Goal: Browse casually: Explore the website without a specific task or goal

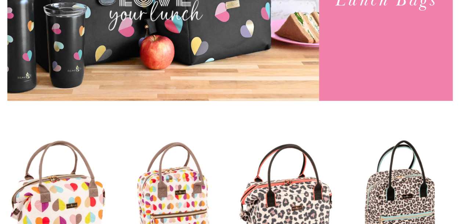
scroll to position [73, 0]
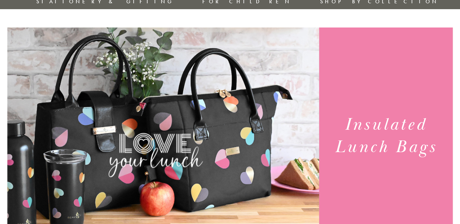
drag, startPoint x: 345, startPoint y: 107, endPoint x: 437, endPoint y: 147, distance: 99.8
click at [437, 147] on div "Insulated Lunch Bags" at bounding box center [386, 137] width 134 height 115
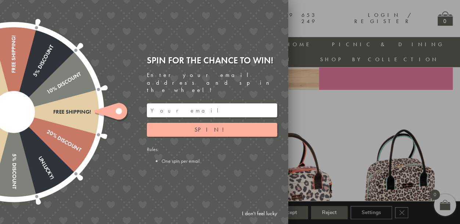
scroll to position [242, 0]
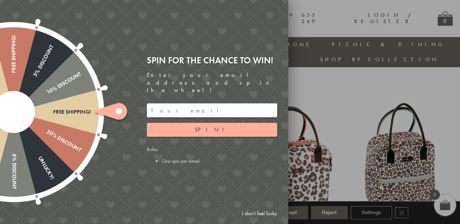
click at [261, 215] on link "I don't feel lucky" at bounding box center [259, 214] width 43 height 14
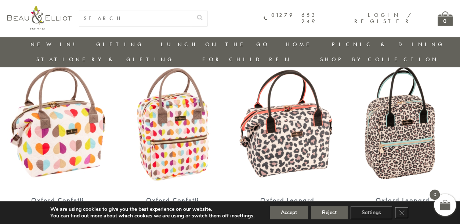
scroll to position [316, 0]
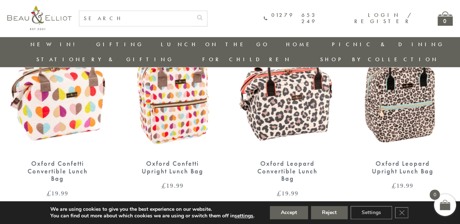
click at [83, 104] on img at bounding box center [57, 88] width 100 height 130
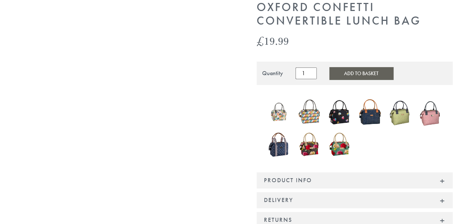
scroll to position [110, 0]
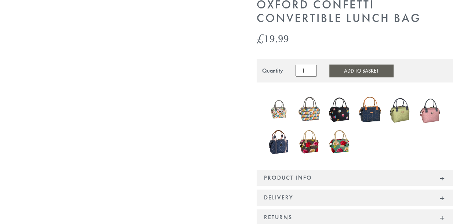
click at [300, 170] on div "Product Info" at bounding box center [355, 178] width 196 height 16
click at [441, 170] on div "Product Info" at bounding box center [355, 178] width 196 height 16
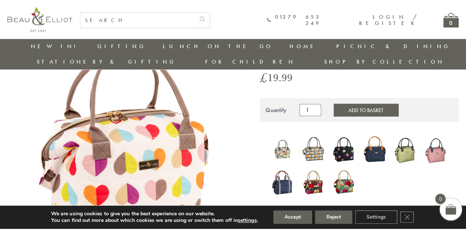
scroll to position [58, 0]
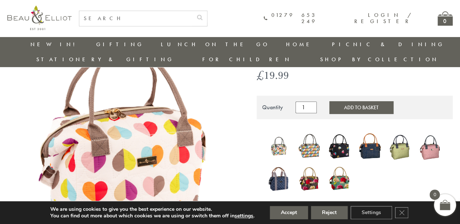
click at [203, 125] on img at bounding box center [121, 149] width 228 height 228
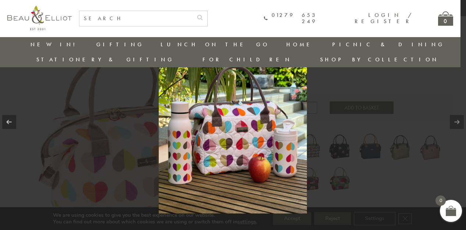
click at [301, 165] on img at bounding box center [233, 114] width 148 height 197
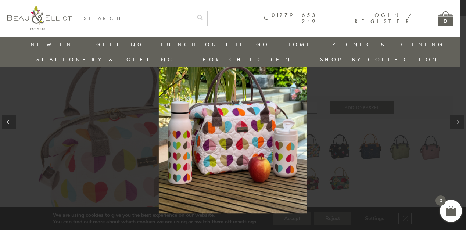
click at [457, 124] on link at bounding box center [457, 122] width 14 height 14
click at [456, 124] on link at bounding box center [457, 122] width 14 height 14
click at [259, 191] on img at bounding box center [233, 114] width 148 height 197
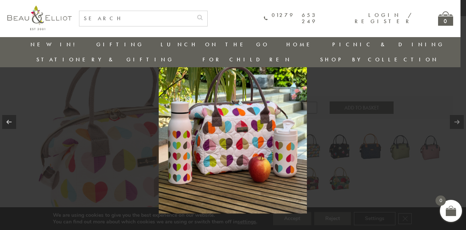
click at [362, 109] on div at bounding box center [233, 115] width 466 height 230
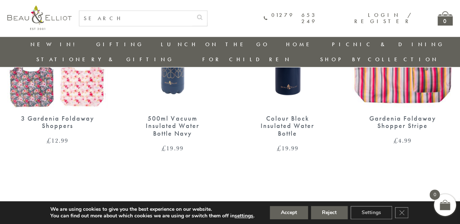
scroll to position [995, 0]
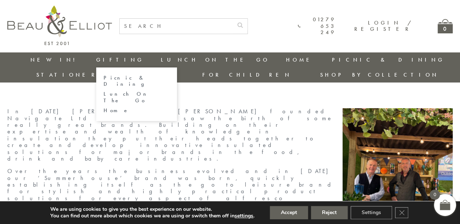
click at [96, 62] on link "Gifting" at bounding box center [120, 59] width 48 height 7
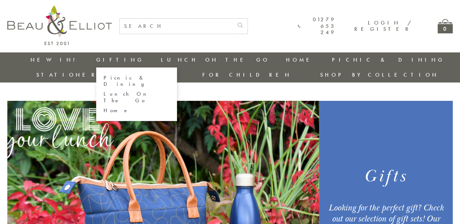
click at [104, 91] on link "Lunch On The Go" at bounding box center [137, 97] width 66 height 13
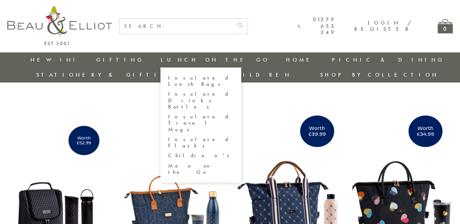
click at [160, 55] on li "Lunch On The Go Insulated Lunch Bags Insulated Drinks Bottles Insulated Travel …" at bounding box center [214, 60] width 109 height 15
click at [160, 61] on link "Lunch On The Go" at bounding box center [214, 59] width 109 height 7
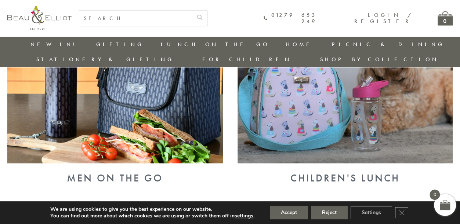
scroll to position [683, 0]
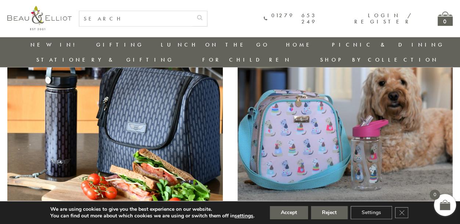
click at [114, 113] on img at bounding box center [115, 124] width 216 height 157
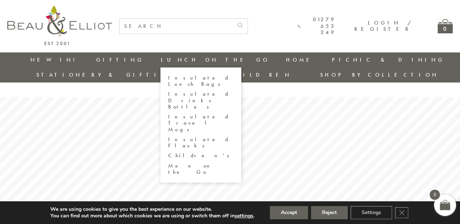
click at [168, 153] on link "Children's" at bounding box center [201, 156] width 66 height 6
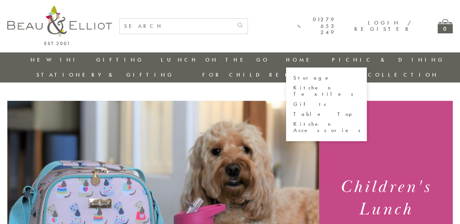
click at [293, 76] on link "Storage" at bounding box center [326, 78] width 66 height 6
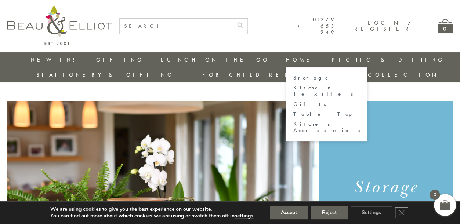
click at [293, 88] on link "Kitchen Textiles" at bounding box center [326, 91] width 66 height 13
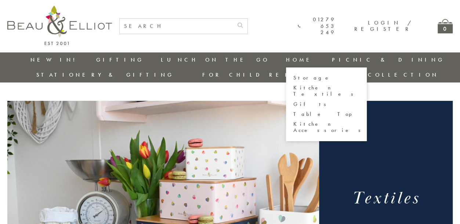
click at [293, 101] on link "Gifts" at bounding box center [326, 104] width 66 height 6
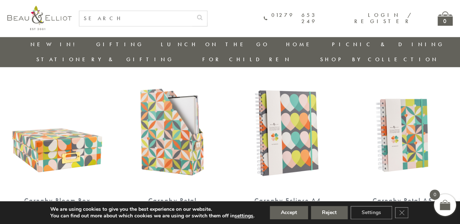
scroll to position [132, 0]
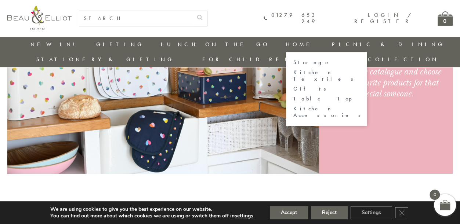
click at [293, 106] on link "Kitchen Accessories" at bounding box center [326, 112] width 66 height 13
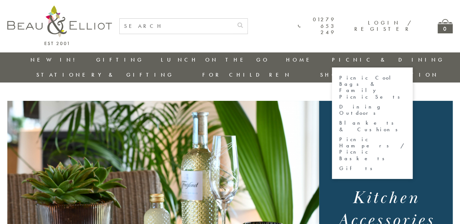
click at [332, 59] on link "Picnic & Dining" at bounding box center [388, 59] width 112 height 7
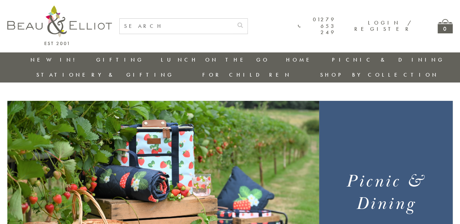
click at [174, 71] on link "Stationery & Gifting" at bounding box center [105, 74] width 138 height 7
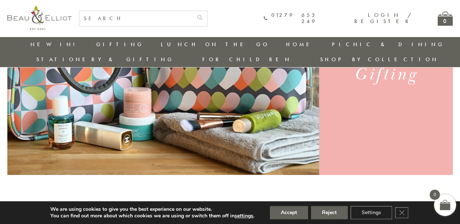
scroll to position [131, 0]
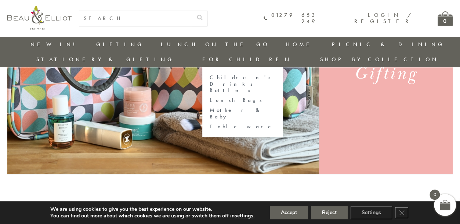
click at [292, 56] on link "For Children" at bounding box center [246, 59] width 89 height 7
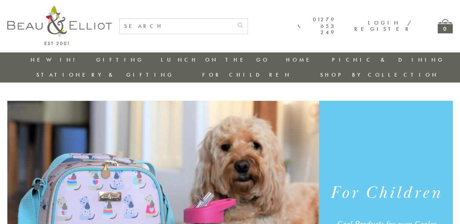
scroll to position [37, 0]
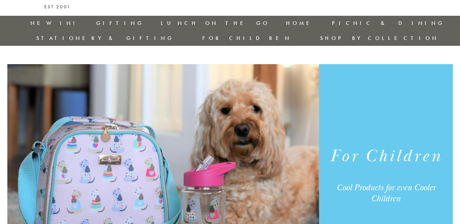
click at [174, 35] on link "Stationery & Gifting" at bounding box center [105, 38] width 138 height 7
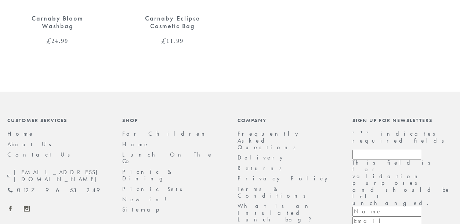
scroll to position [881, 0]
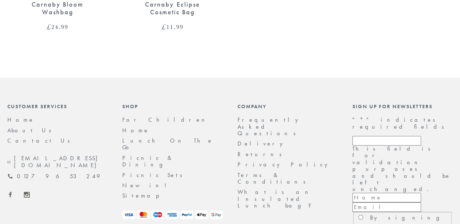
click at [23, 127] on link "About Us" at bounding box center [31, 131] width 49 height 8
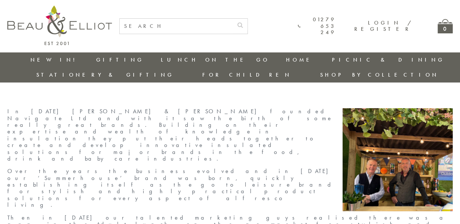
click at [257, 37] on div "01279 653 249 Login / Register 0" at bounding box center [229, 26] width 445 height 53
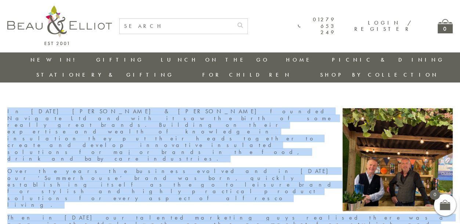
drag, startPoint x: 5, startPoint y: 94, endPoint x: 230, endPoint y: 160, distance: 234.7
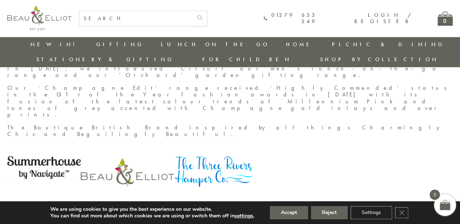
scroll to position [351, 0]
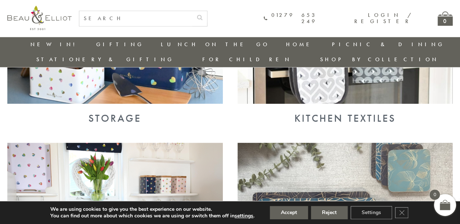
scroll to position [389, 0]
